Goal: Entertainment & Leisure: Consume media (video, audio)

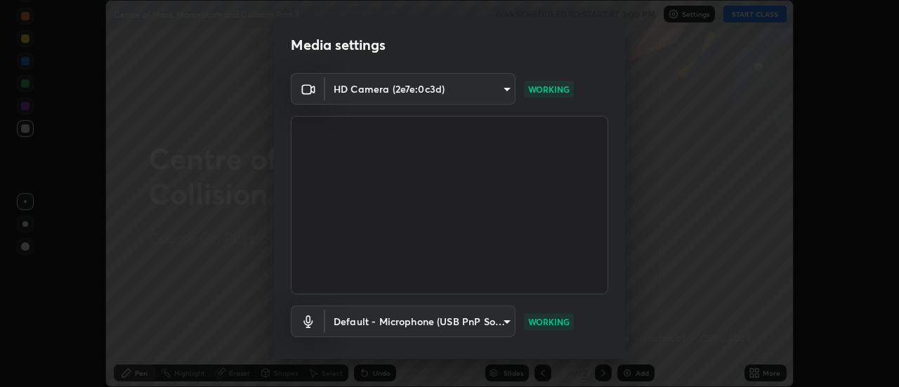
scroll to position [74, 0]
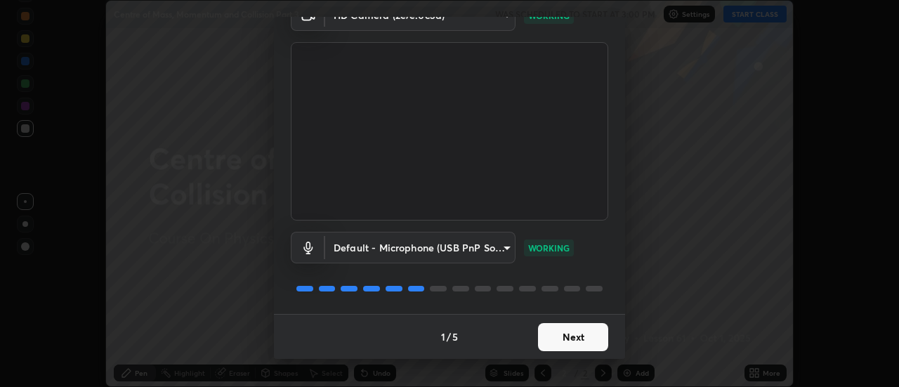
click at [560, 338] on button "Next" at bounding box center [573, 337] width 70 height 28
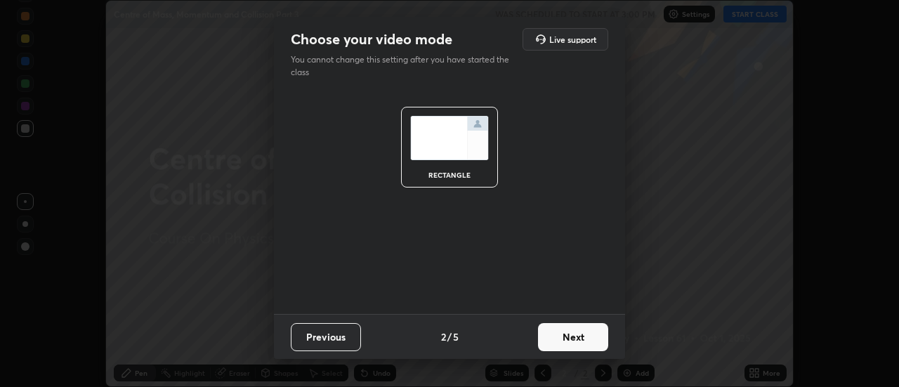
scroll to position [0, 0]
click at [566, 337] on button "Next" at bounding box center [573, 337] width 70 height 28
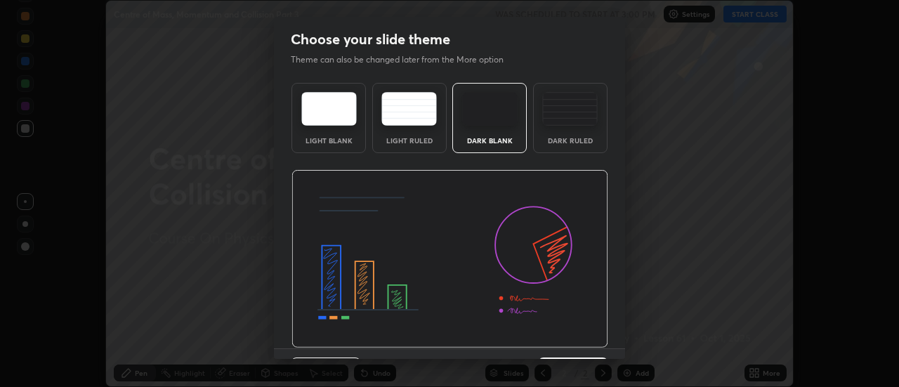
scroll to position [34, 0]
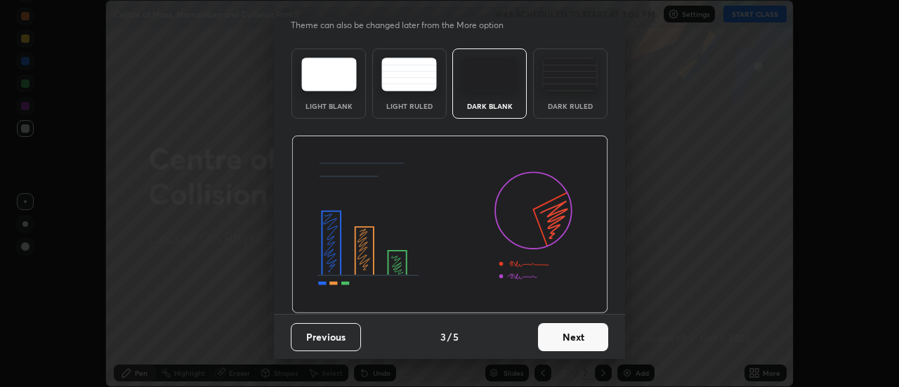
click at [572, 347] on button "Next" at bounding box center [573, 337] width 70 height 28
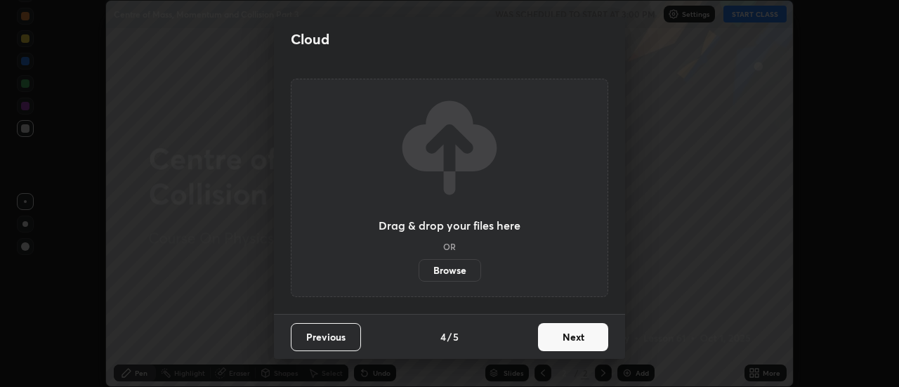
scroll to position [0, 0]
click at [565, 336] on button "Next" at bounding box center [573, 337] width 70 height 28
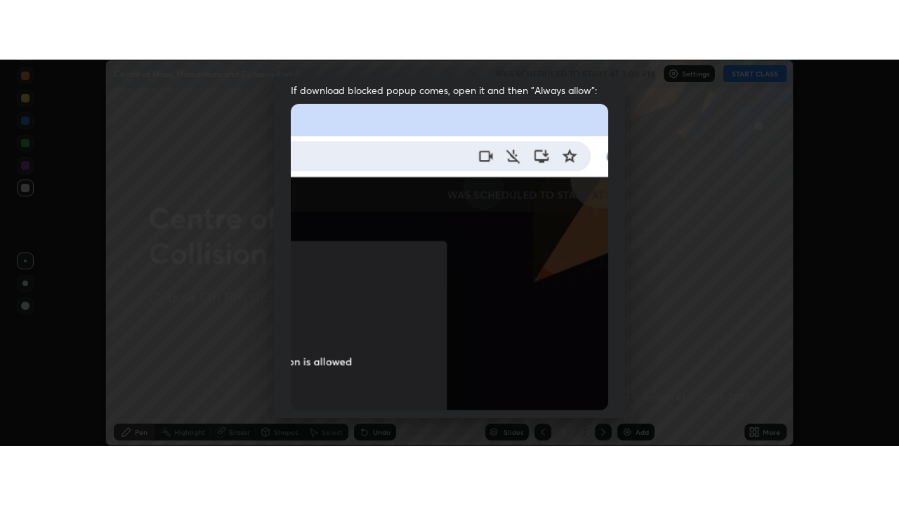
scroll to position [360, 0]
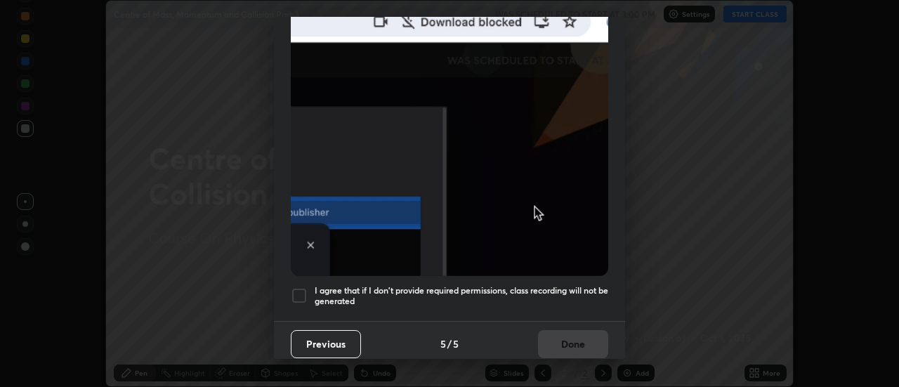
click at [429, 285] on h5 "I agree that if I don't provide required permissions, class recording will not …" at bounding box center [460, 296] width 293 height 22
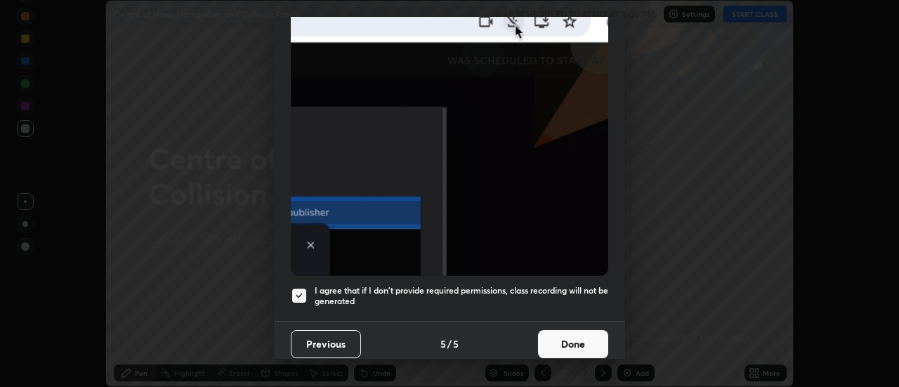
click at [561, 338] on button "Done" at bounding box center [573, 344] width 70 height 28
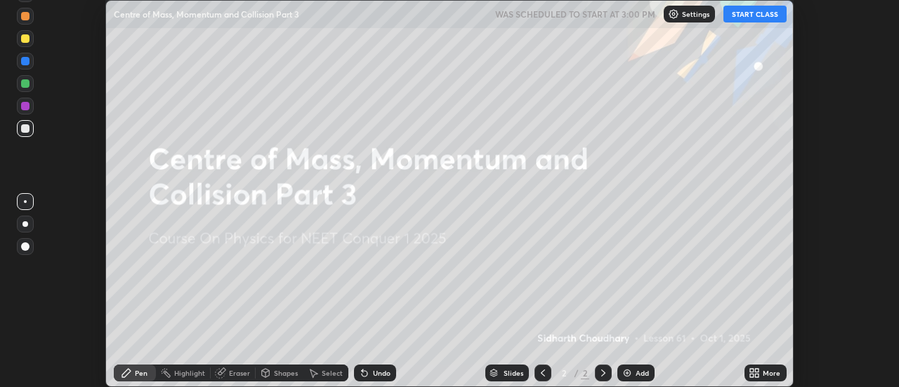
click at [757, 20] on button "START CLASS" at bounding box center [754, 14] width 63 height 17
click at [764, 370] on div "More" at bounding box center [771, 372] width 18 height 7
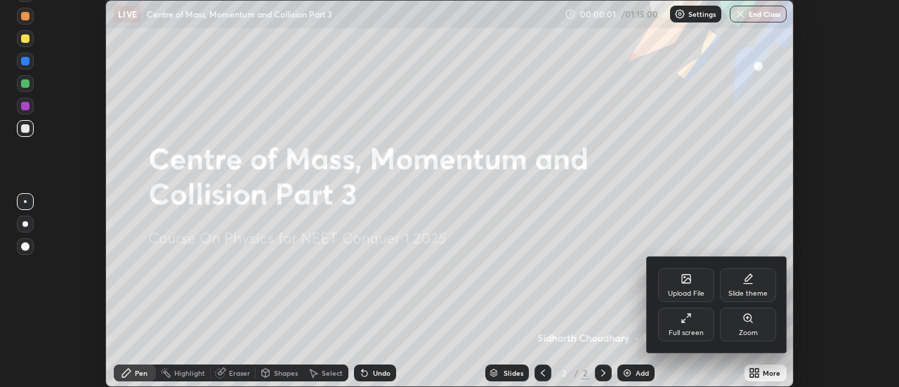
click at [691, 329] on div "Full screen" at bounding box center [685, 332] width 35 height 7
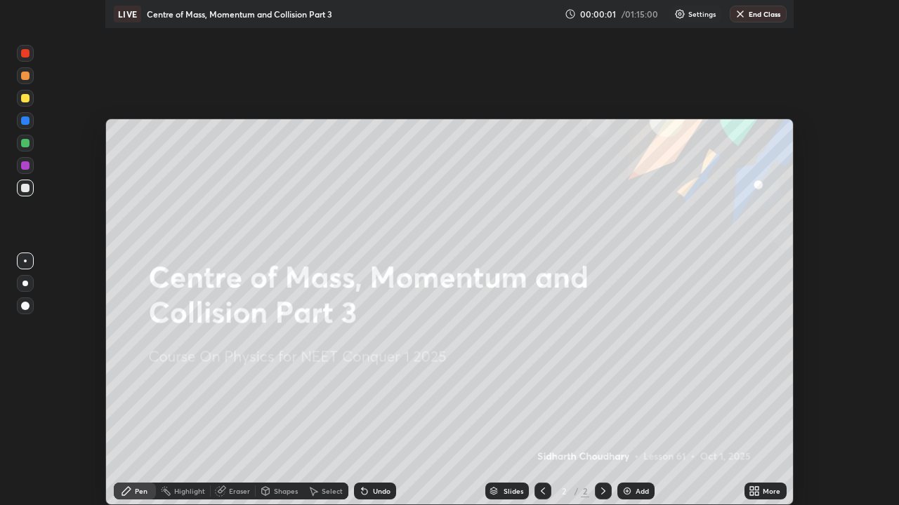
scroll to position [505, 899]
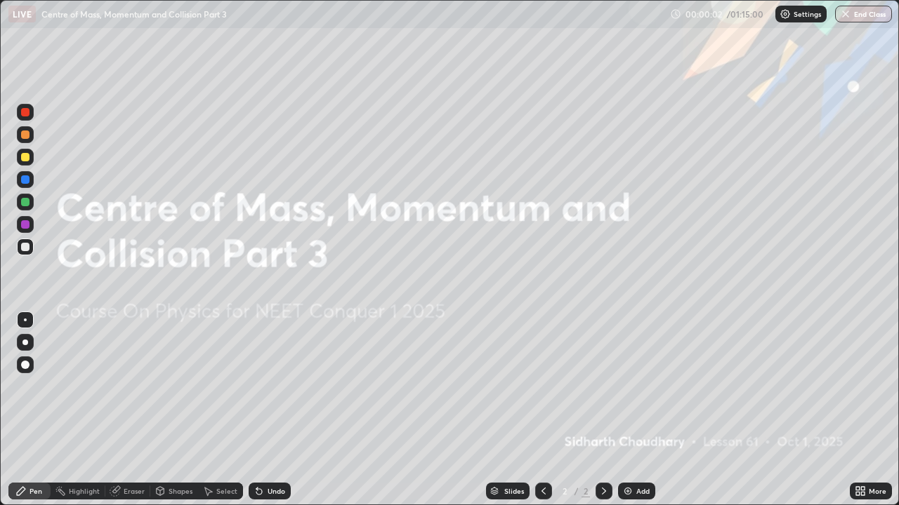
click at [645, 386] on div "Add" at bounding box center [642, 491] width 13 height 7
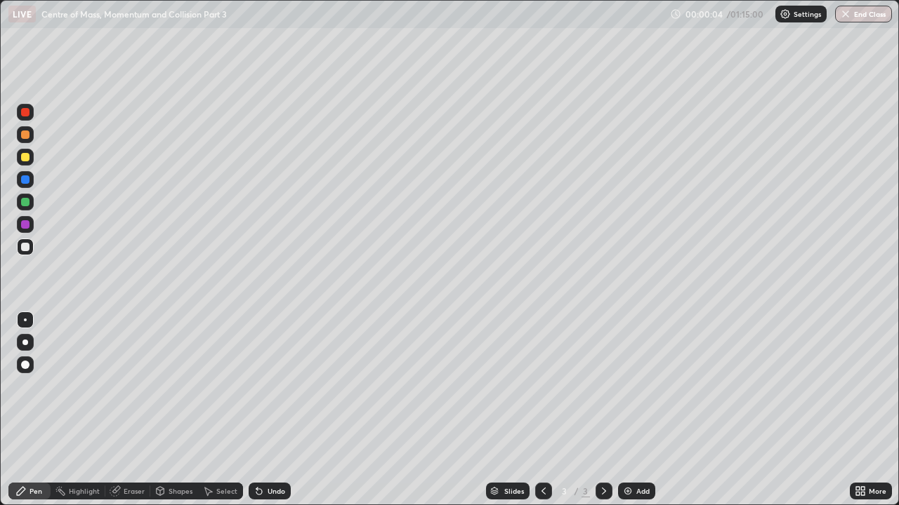
click at [25, 343] on div at bounding box center [25, 343] width 6 height 6
click at [27, 201] on div at bounding box center [25, 202] width 8 height 8
click at [28, 160] on div at bounding box center [25, 157] width 8 height 8
click at [27, 159] on div at bounding box center [25, 157] width 8 height 8
click at [27, 135] on div at bounding box center [25, 135] width 8 height 8
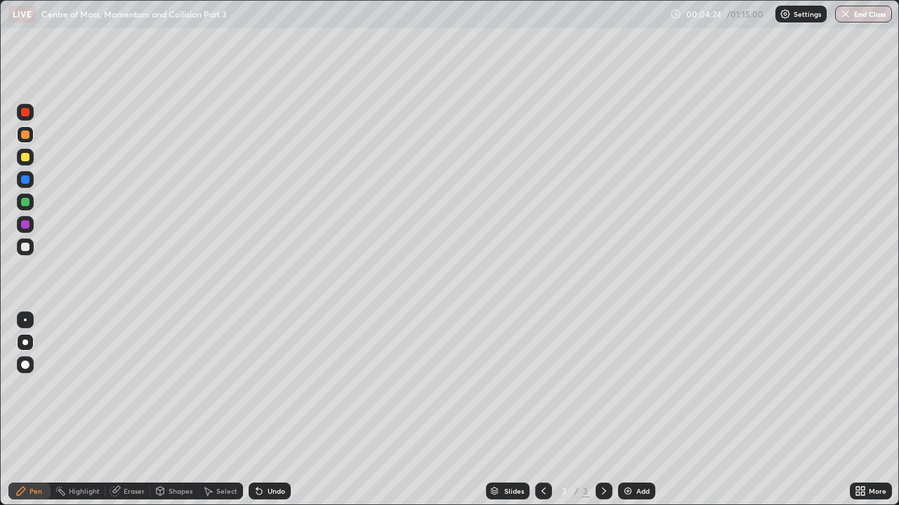
click at [25, 162] on div at bounding box center [25, 157] width 17 height 17
click at [625, 386] on img at bounding box center [627, 491] width 11 height 11
click at [32, 245] on div at bounding box center [25, 247] width 17 height 17
click at [26, 340] on div at bounding box center [25, 343] width 6 height 6
click at [25, 135] on div at bounding box center [25, 135] width 8 height 8
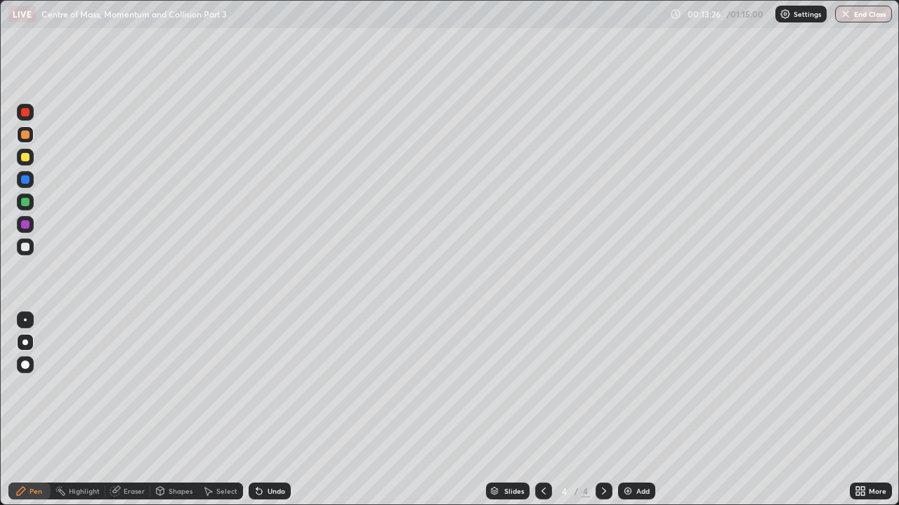
click at [26, 162] on div at bounding box center [25, 157] width 17 height 17
click at [27, 135] on div at bounding box center [25, 135] width 8 height 8
click at [25, 179] on div at bounding box center [25, 179] width 8 height 8
click at [25, 201] on div at bounding box center [25, 202] width 8 height 8
click at [23, 179] on div at bounding box center [25, 179] width 8 height 8
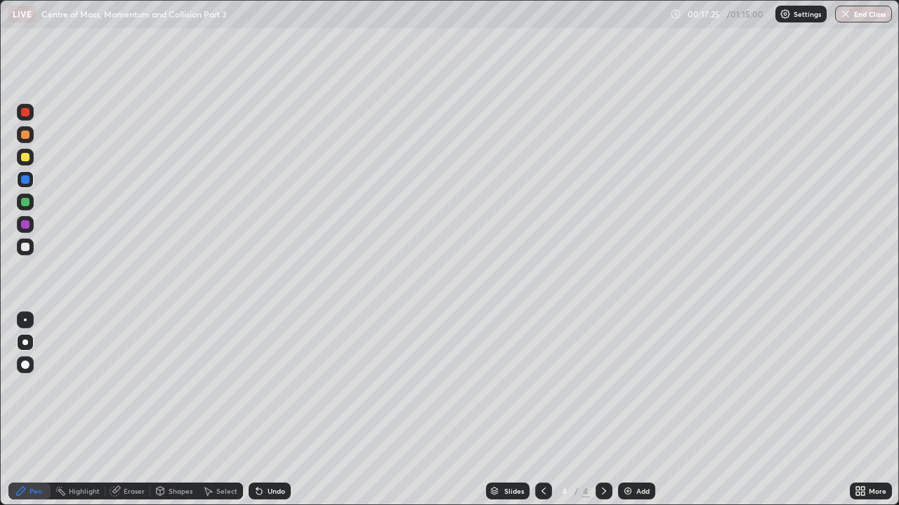
click at [25, 202] on div at bounding box center [25, 202] width 8 height 8
click at [128, 386] on div "Eraser" at bounding box center [134, 491] width 21 height 7
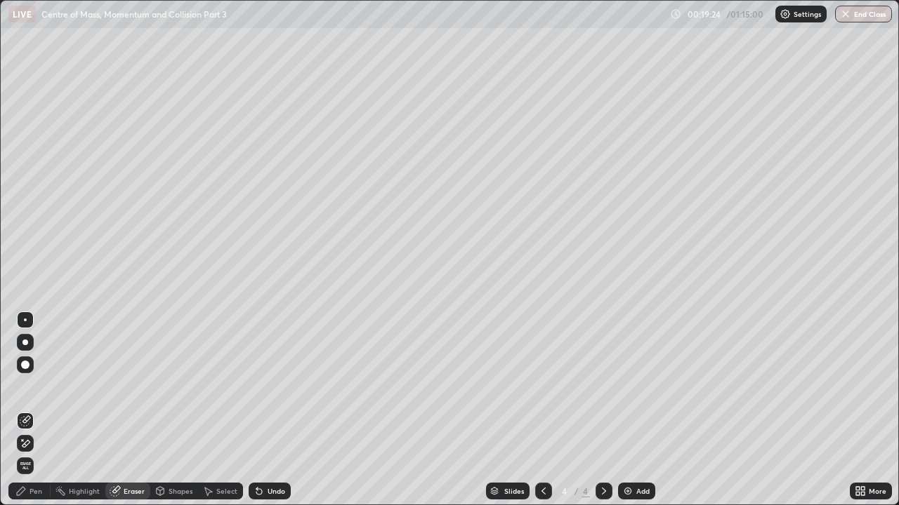
click at [39, 386] on div "Pen" at bounding box center [35, 491] width 13 height 7
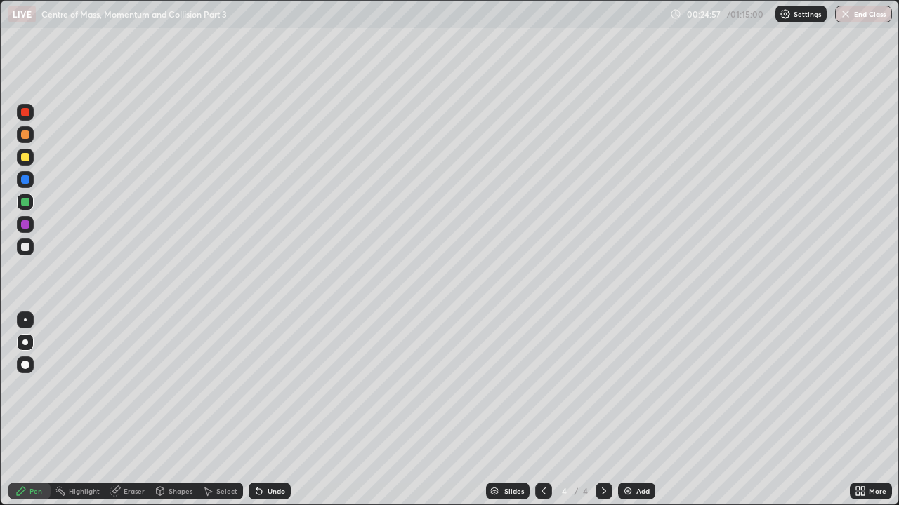
click at [628, 386] on img at bounding box center [627, 491] width 11 height 11
click at [26, 244] on div at bounding box center [25, 247] width 8 height 8
click at [25, 155] on div at bounding box center [25, 157] width 8 height 8
click at [26, 249] on div at bounding box center [25, 247] width 8 height 8
click at [26, 246] on div at bounding box center [25, 247] width 8 height 8
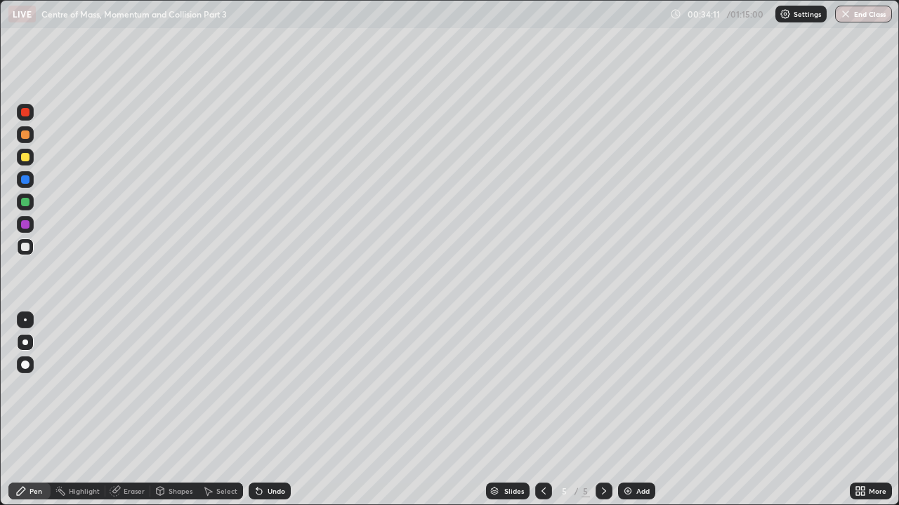
click at [26, 136] on div at bounding box center [25, 135] width 8 height 8
click at [642, 386] on div "Add" at bounding box center [642, 491] width 13 height 7
click at [26, 247] on div at bounding box center [25, 247] width 8 height 8
click at [28, 181] on div at bounding box center [25, 179] width 8 height 8
click at [24, 199] on div at bounding box center [25, 202] width 8 height 8
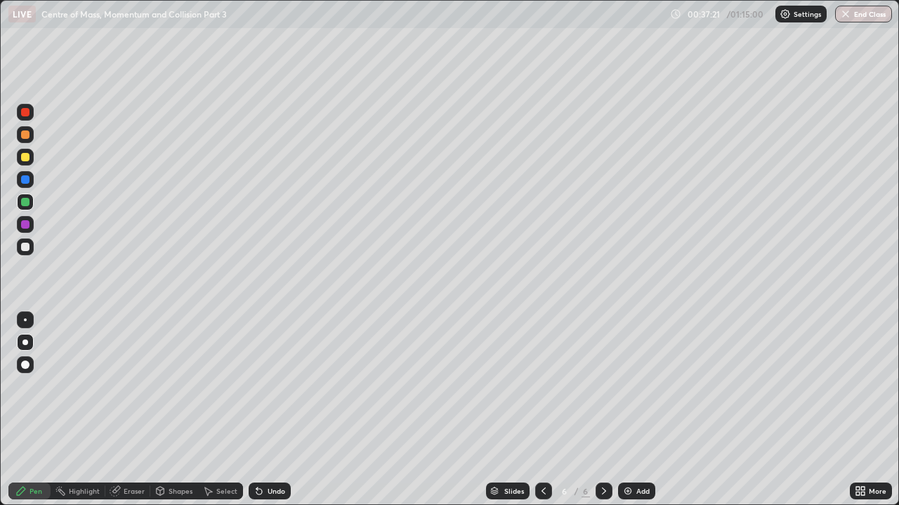
click at [550, 386] on div at bounding box center [543, 491] width 17 height 17
click at [604, 386] on icon at bounding box center [603, 491] width 11 height 11
click at [23, 157] on div at bounding box center [25, 157] width 8 height 8
click at [25, 133] on div at bounding box center [25, 135] width 8 height 8
click at [639, 386] on div "Add" at bounding box center [642, 491] width 13 height 7
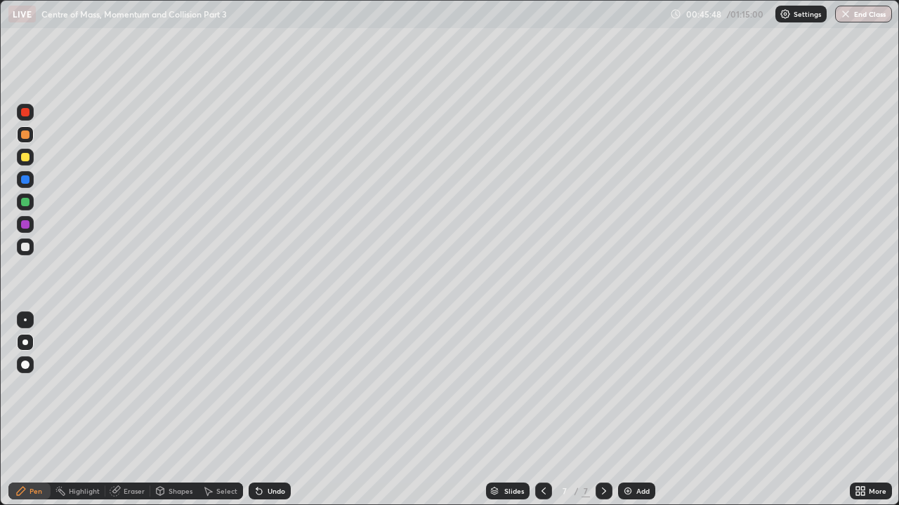
click at [27, 249] on div at bounding box center [25, 247] width 8 height 8
click at [26, 135] on div at bounding box center [25, 135] width 8 height 8
click at [27, 157] on div at bounding box center [25, 157] width 8 height 8
click at [27, 244] on div at bounding box center [25, 247] width 8 height 8
click at [22, 244] on div at bounding box center [25, 247] width 8 height 8
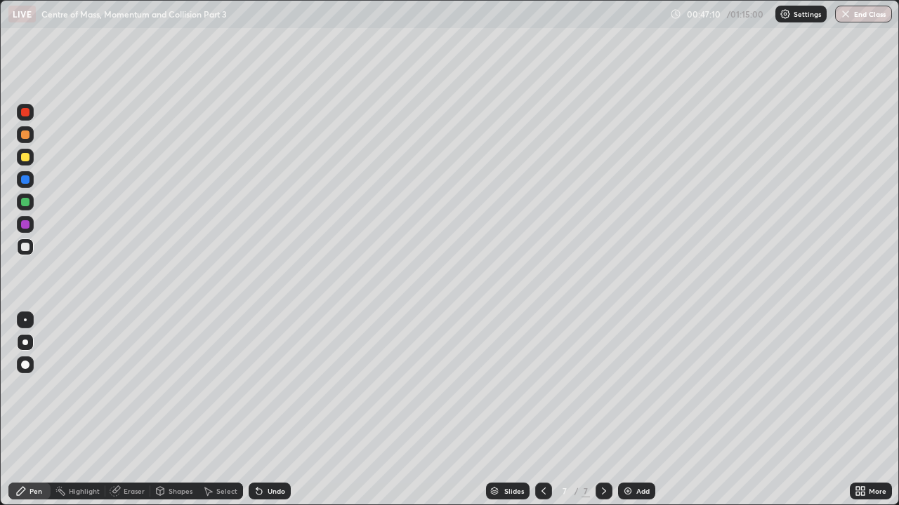
click at [27, 154] on div at bounding box center [25, 157] width 8 height 8
click at [126, 386] on div "Eraser" at bounding box center [134, 491] width 21 height 7
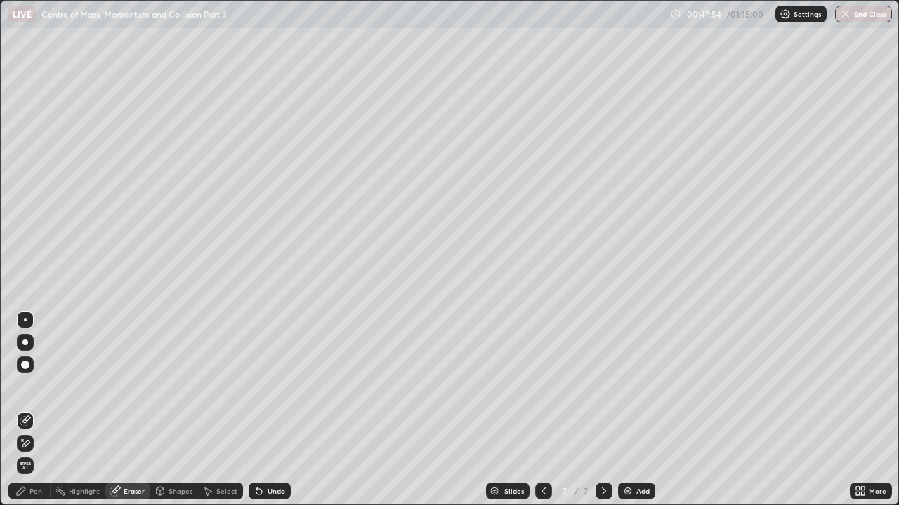
click at [180, 386] on div "Shapes" at bounding box center [180, 491] width 24 height 7
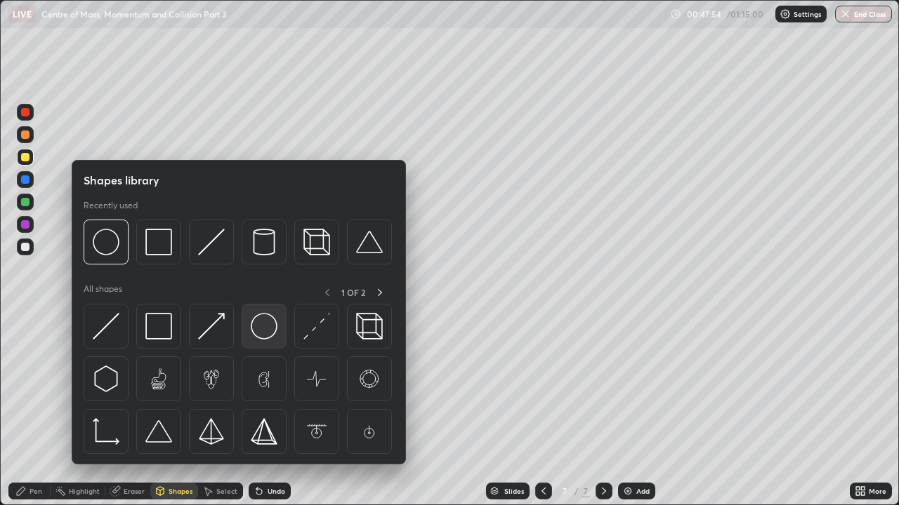
click at [263, 335] on img at bounding box center [264, 326] width 27 height 27
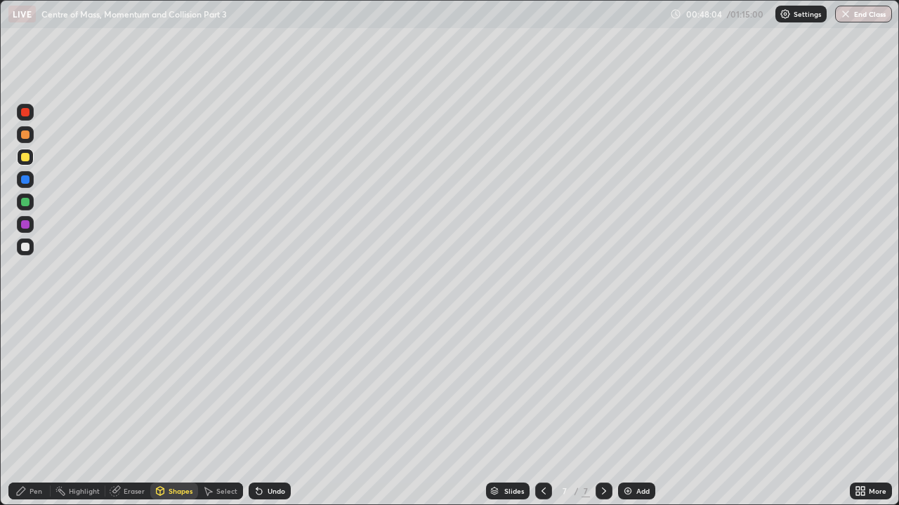
click at [26, 246] on div at bounding box center [25, 247] width 8 height 8
click at [37, 386] on div "Pen" at bounding box center [35, 491] width 13 height 7
click at [640, 386] on div "Add" at bounding box center [642, 491] width 13 height 7
click at [26, 342] on div at bounding box center [25, 343] width 6 height 6
click at [25, 135] on div at bounding box center [25, 135] width 8 height 8
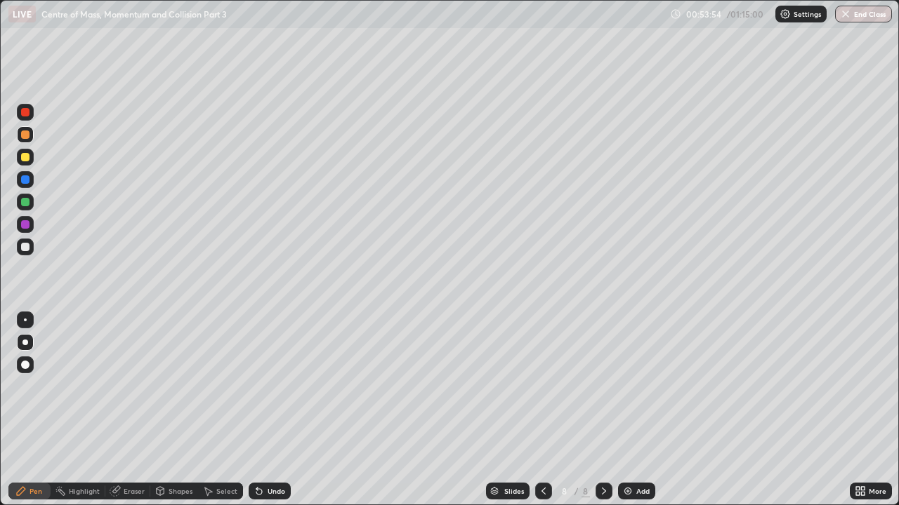
click at [26, 156] on div at bounding box center [25, 157] width 8 height 8
click at [25, 114] on div at bounding box center [25, 112] width 8 height 8
click at [543, 386] on icon at bounding box center [543, 491] width 11 height 11
click at [602, 386] on icon at bounding box center [603, 491] width 11 height 11
click at [28, 244] on div at bounding box center [25, 247] width 8 height 8
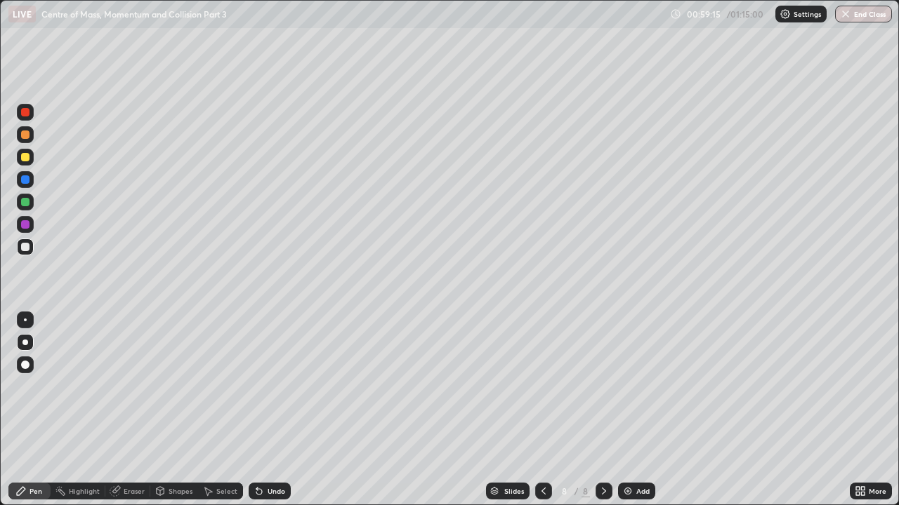
click at [634, 386] on div "Add" at bounding box center [636, 491] width 37 height 17
click at [27, 248] on div at bounding box center [25, 247] width 8 height 8
click at [270, 386] on div "Undo" at bounding box center [270, 491] width 42 height 17
click at [271, 386] on div "Undo" at bounding box center [276, 491] width 18 height 7
click at [276, 386] on div "Undo" at bounding box center [276, 491] width 18 height 7
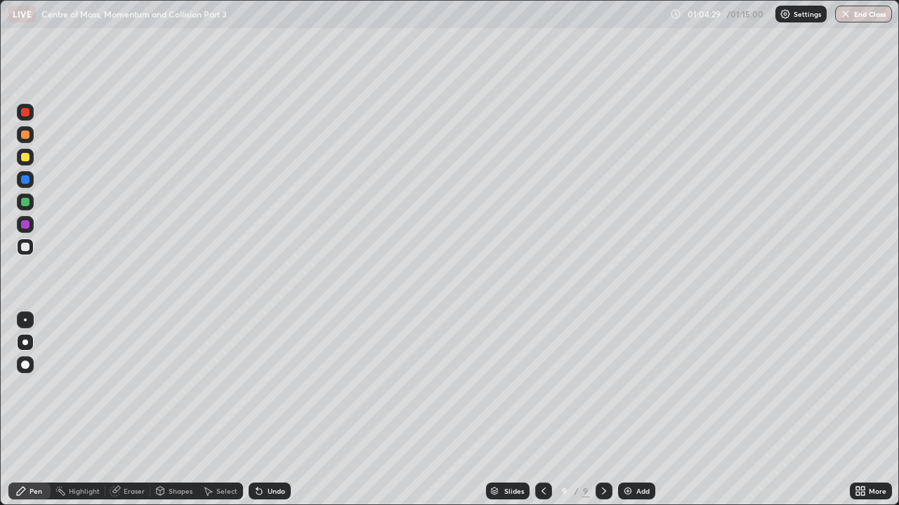
click at [24, 157] on div at bounding box center [25, 157] width 8 height 8
click at [25, 206] on div at bounding box center [25, 202] width 8 height 8
click at [135, 386] on div "Eraser" at bounding box center [134, 491] width 21 height 7
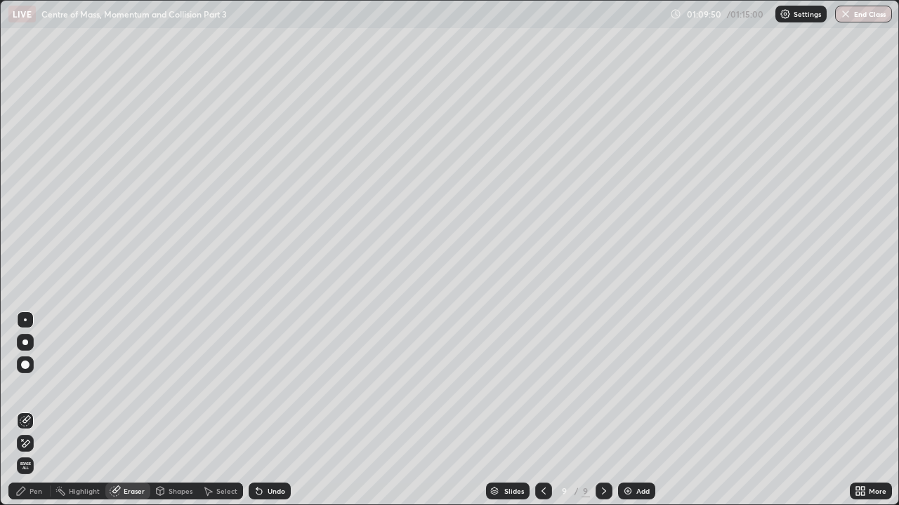
click at [34, 386] on div "Pen" at bounding box center [35, 491] width 13 height 7
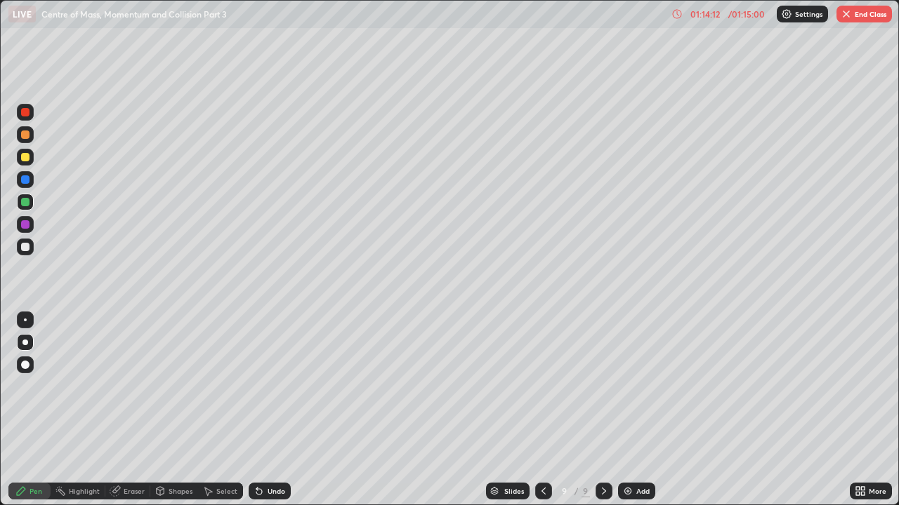
click at [859, 16] on button "End Class" at bounding box center [863, 14] width 55 height 17
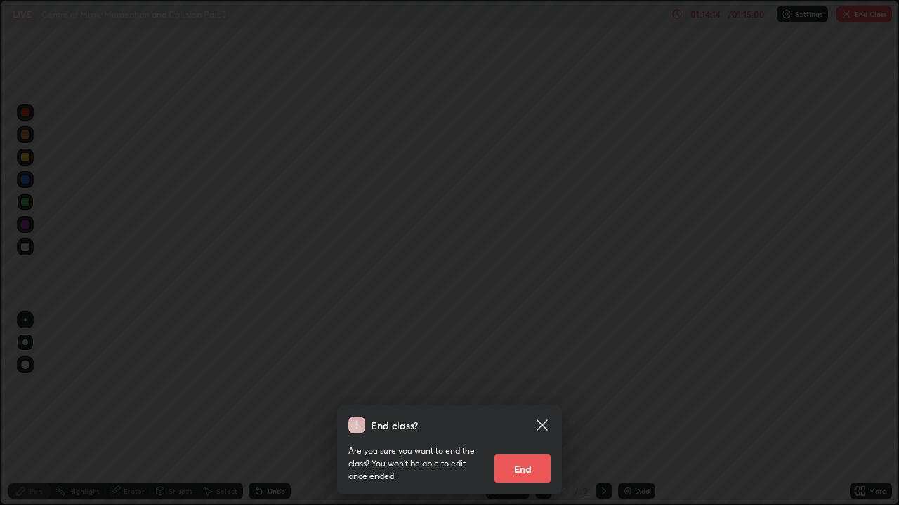
click at [538, 386] on button "End" at bounding box center [522, 469] width 56 height 28
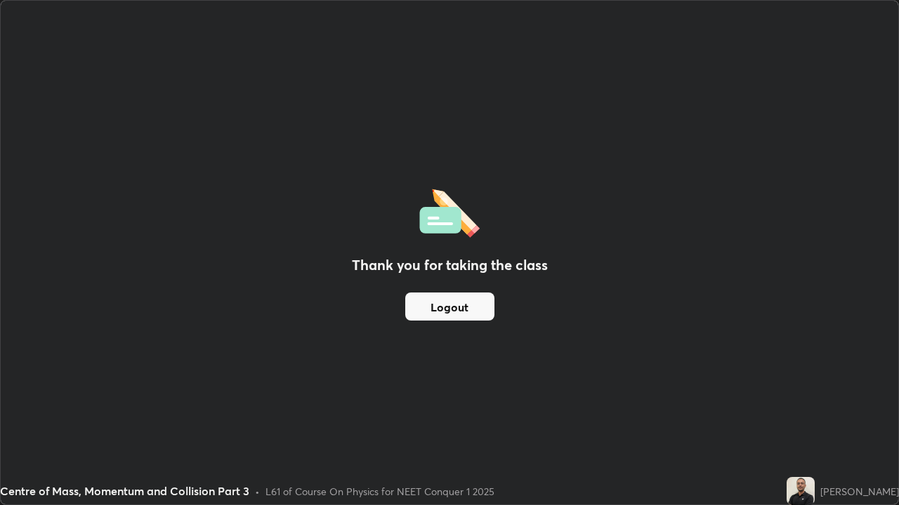
click at [408, 300] on button "Logout" at bounding box center [449, 307] width 89 height 28
click at [420, 309] on button "Logout" at bounding box center [449, 307] width 89 height 28
click at [435, 312] on button "Logout" at bounding box center [449, 307] width 89 height 28
click at [449, 309] on button "Logout" at bounding box center [449, 307] width 89 height 28
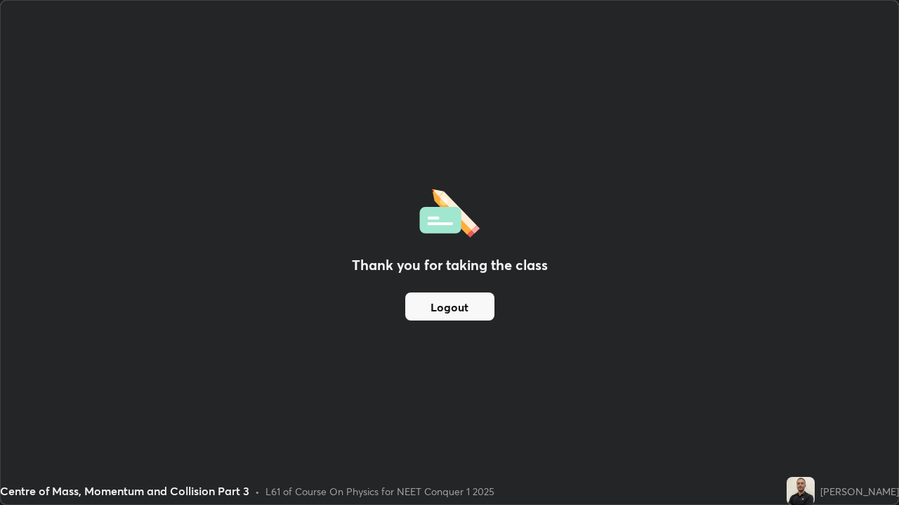
click at [446, 307] on button "Logout" at bounding box center [449, 307] width 89 height 28
click at [449, 310] on button "Logout" at bounding box center [449, 307] width 89 height 28
click at [459, 299] on button "Logout" at bounding box center [449, 307] width 89 height 28
click at [449, 303] on button "Logout" at bounding box center [449, 307] width 89 height 28
click at [460, 306] on button "Logout" at bounding box center [449, 307] width 89 height 28
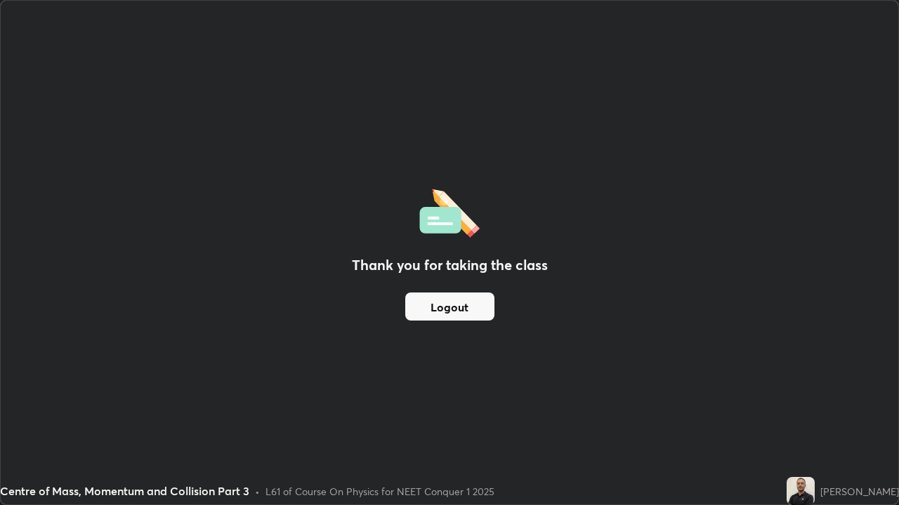
click at [449, 300] on button "Logout" at bounding box center [449, 307] width 89 height 28
click at [459, 307] on button "Logout" at bounding box center [449, 307] width 89 height 28
click at [101, 386] on div "Thank you for taking the class Logout" at bounding box center [449, 253] width 897 height 504
click at [57, 386] on div "Thank you for taking the class Logout" at bounding box center [449, 253] width 897 height 504
click at [58, 386] on div "Thank you for taking the class Logout" at bounding box center [449, 253] width 897 height 504
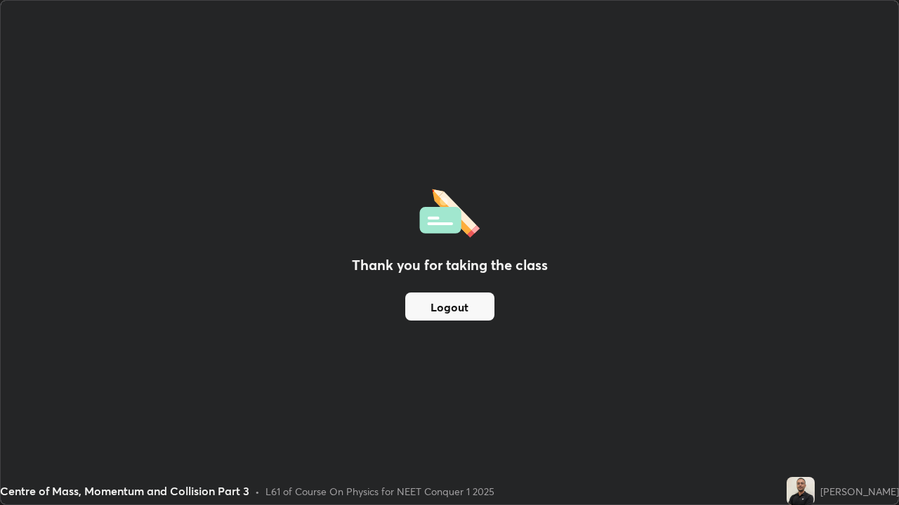
click at [58, 386] on div "Thank you for taking the class Logout" at bounding box center [449, 253] width 897 height 504
click at [53, 386] on div "Thank you for taking the class Logout" at bounding box center [449, 253] width 897 height 504
click at [338, 386] on div "Thank you for taking the class Logout" at bounding box center [449, 253] width 897 height 504
